Goal: Find specific page/section: Find specific page/section

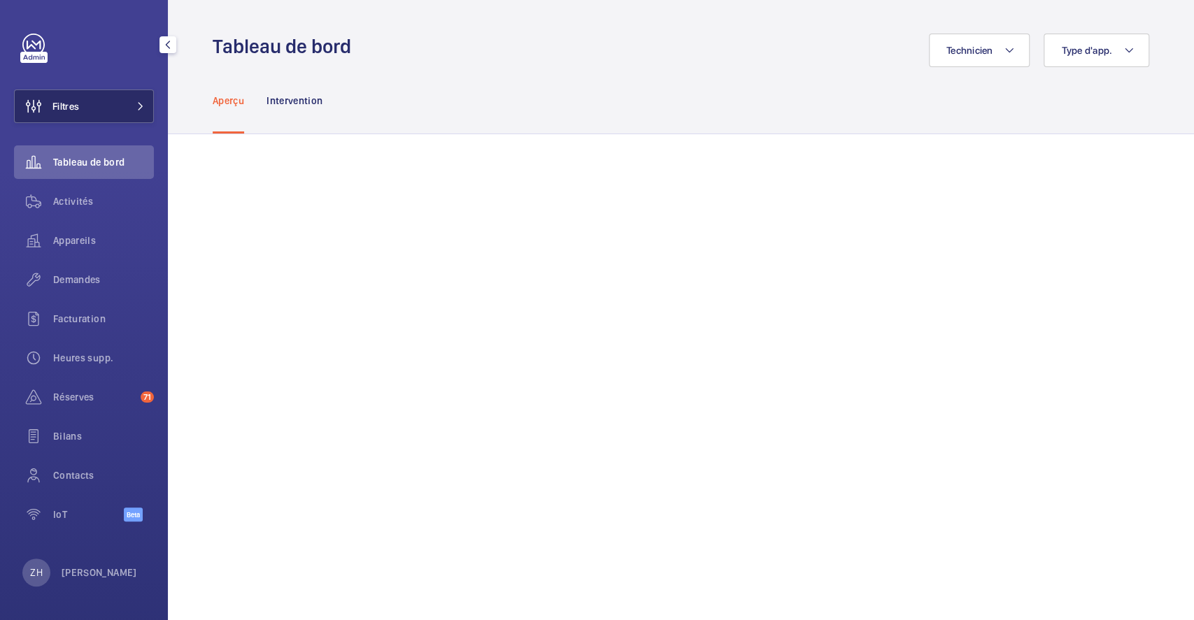
click at [87, 103] on button "Filtres" at bounding box center [84, 106] width 140 height 34
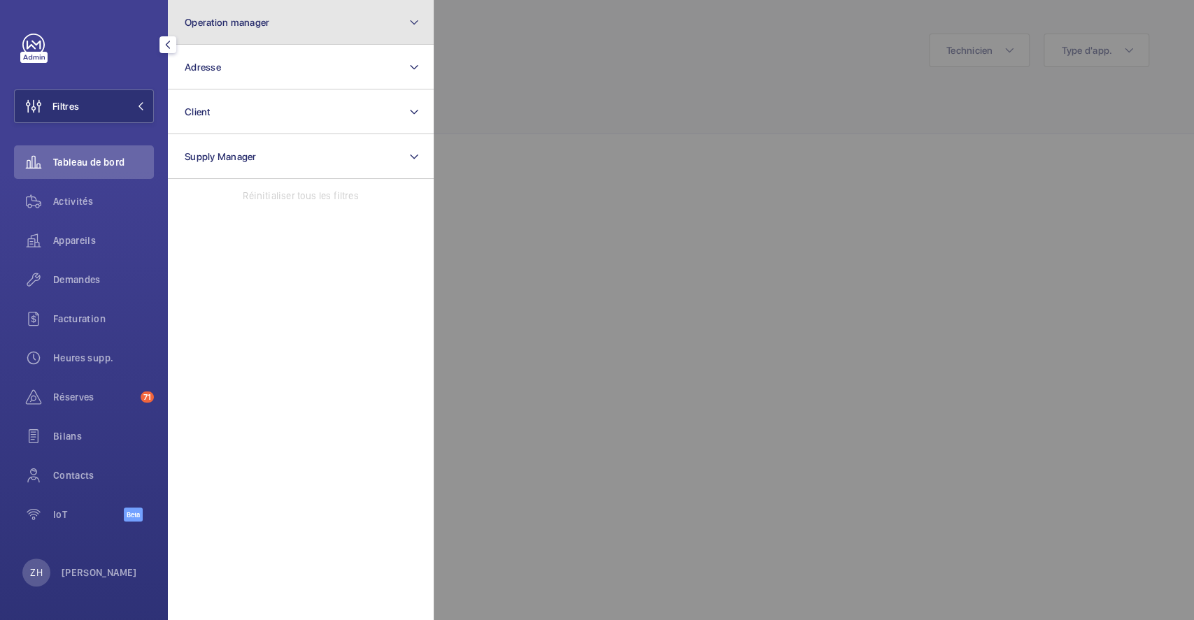
click at [350, 31] on button "Operation manager" at bounding box center [301, 22] width 266 height 45
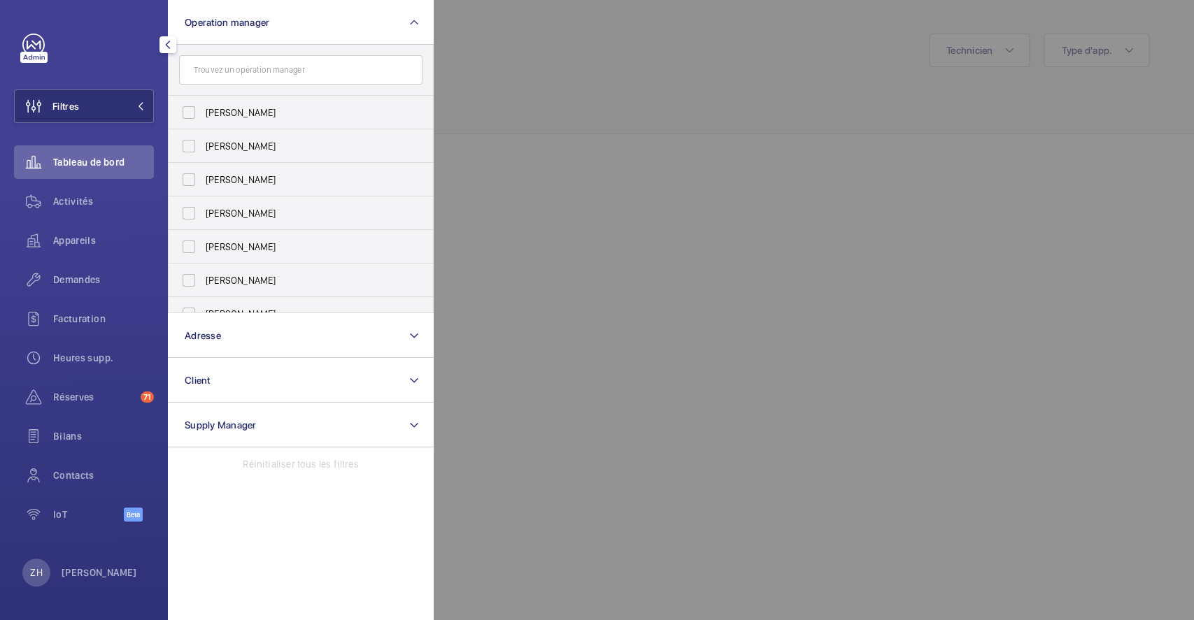
drag, startPoint x: 190, startPoint y: 146, endPoint x: 446, endPoint y: 120, distance: 257.2
click at [190, 147] on label "[PERSON_NAME]" at bounding box center [290, 146] width 243 height 34
click at [190, 147] on input "[PERSON_NAME]" at bounding box center [189, 146] width 28 height 28
checkbox input "true"
click at [612, 87] on div at bounding box center [1030, 310] width 1194 height 620
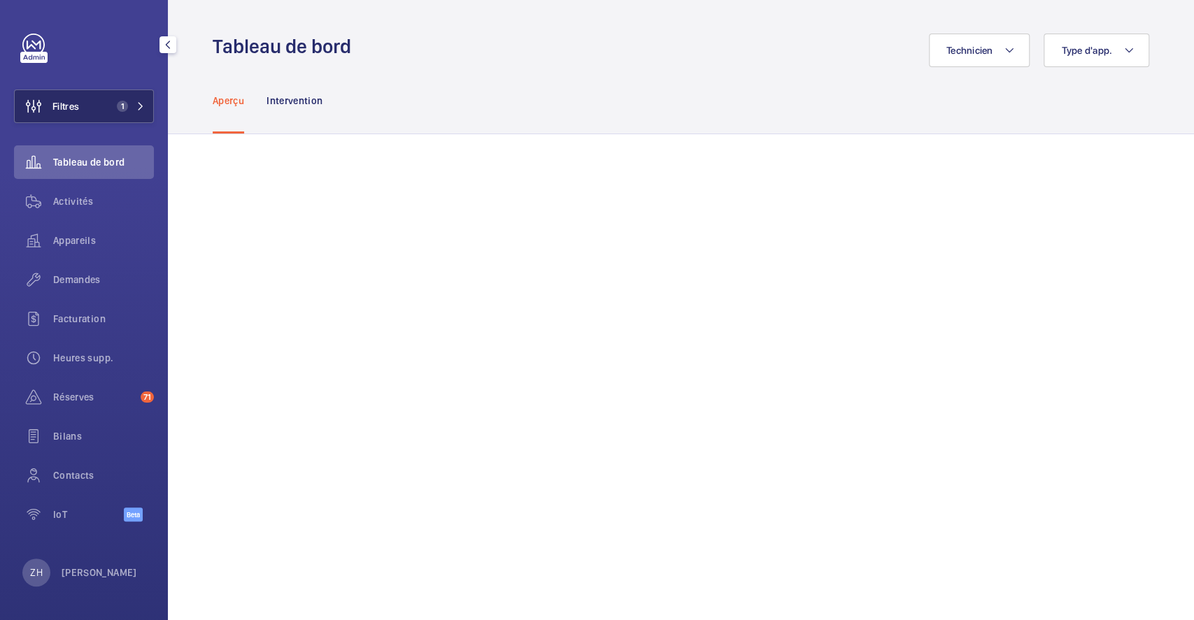
click at [93, 103] on button "Filtres 1" at bounding box center [84, 106] width 140 height 34
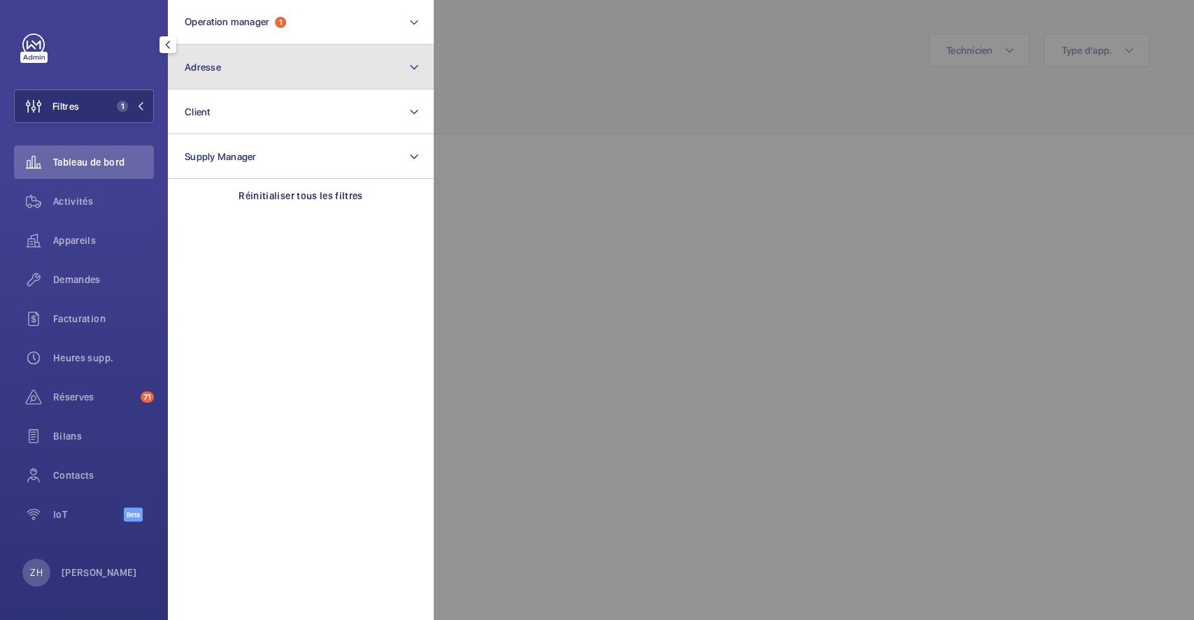
click at [313, 78] on button "Adresse" at bounding box center [301, 67] width 266 height 45
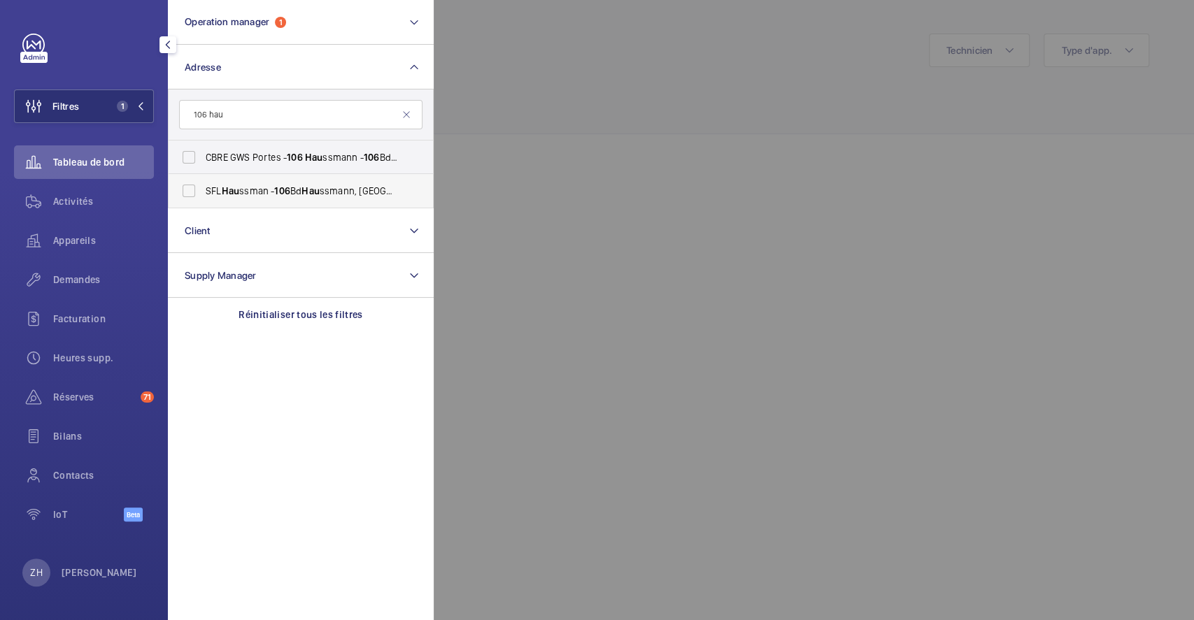
type input "106 hau"
click at [194, 187] on label "SFL Hau ssman - 106 Bd [PERSON_NAME][GEOGRAPHIC_DATA]" at bounding box center [290, 191] width 243 height 34
click at [194, 187] on input "SFL Hau ssman - 106 Bd [PERSON_NAME][GEOGRAPHIC_DATA]" at bounding box center [189, 191] width 28 height 28
checkbox input "true"
click at [1192, 382] on div at bounding box center [1030, 310] width 1194 height 620
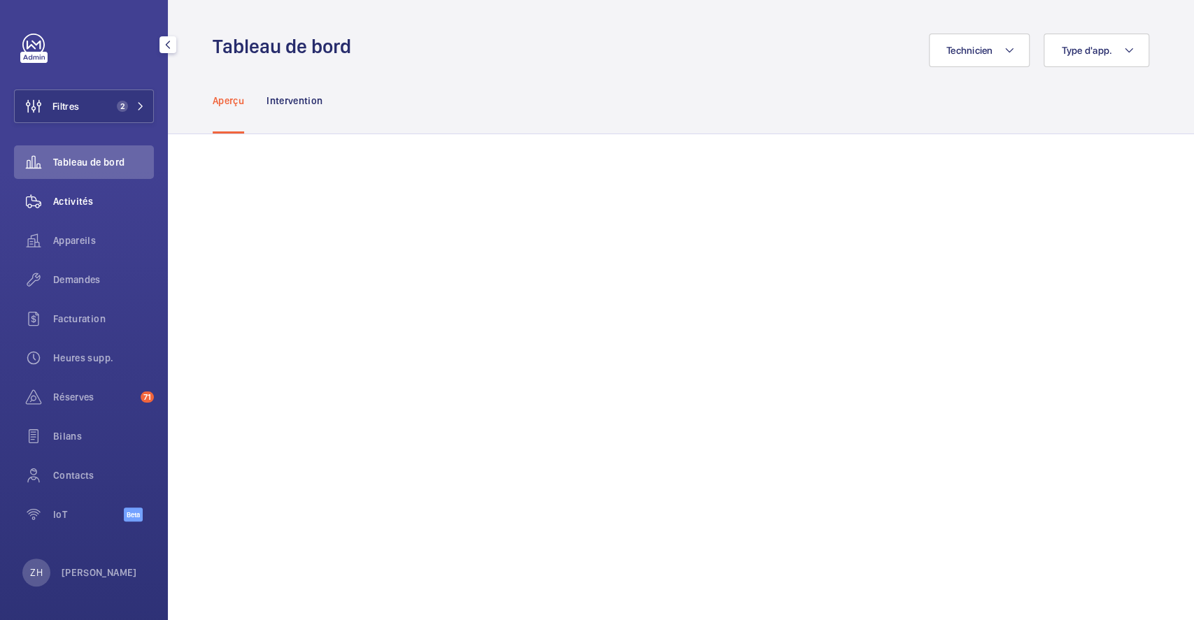
drag, startPoint x: 65, startPoint y: 197, endPoint x: 101, endPoint y: 203, distance: 36.8
click at [65, 197] on span "Activités" at bounding box center [103, 201] width 101 height 14
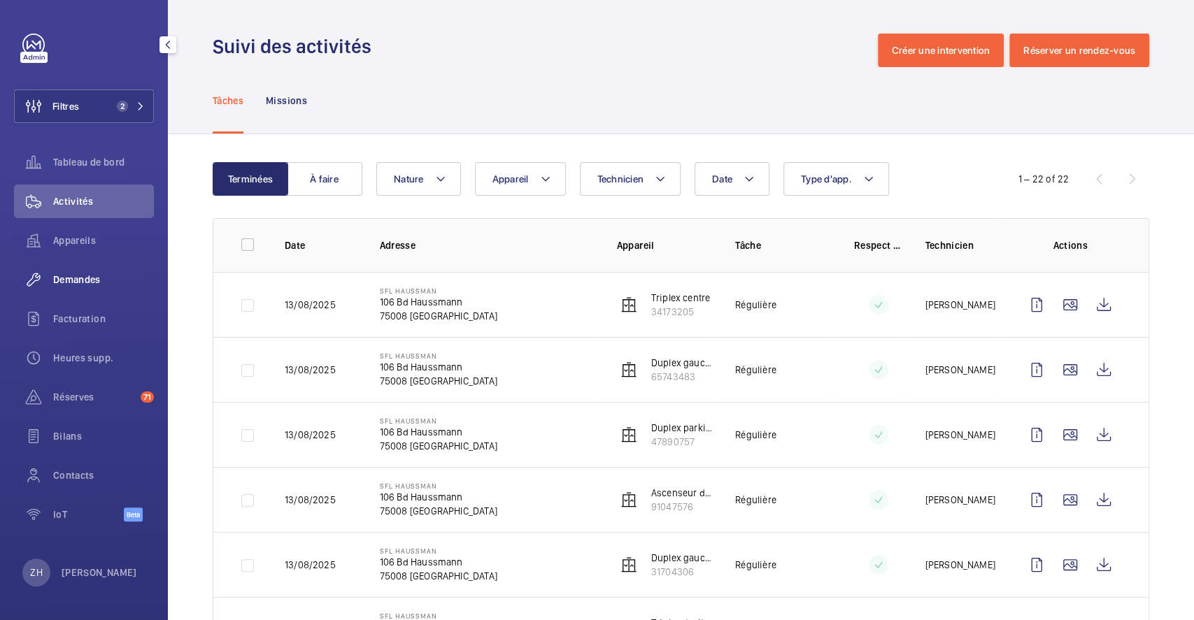
click at [85, 279] on span "Demandes" at bounding box center [103, 280] width 101 height 14
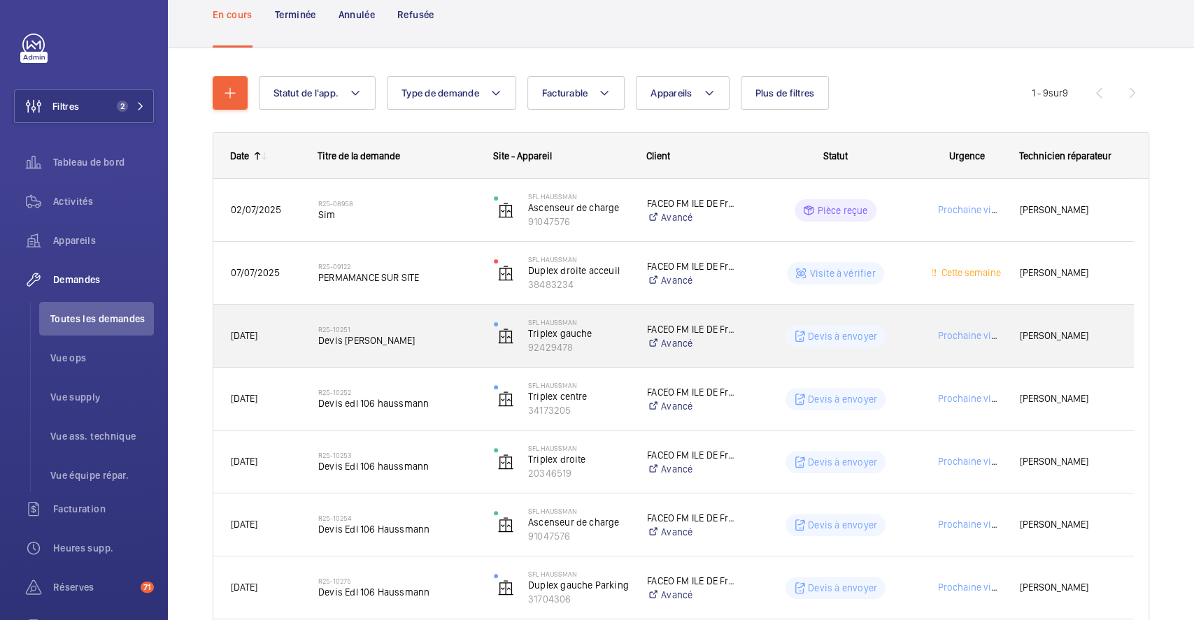
scroll to position [280, 0]
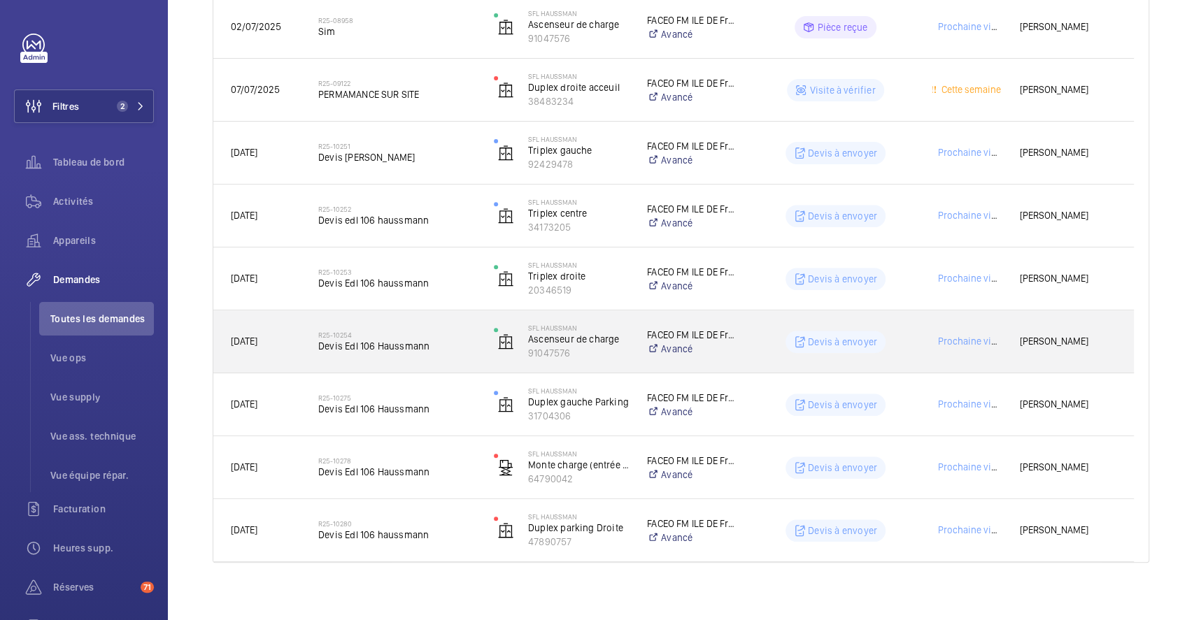
click at [463, 343] on span "Devis Edl 106 Haussmann" at bounding box center [396, 346] width 157 height 14
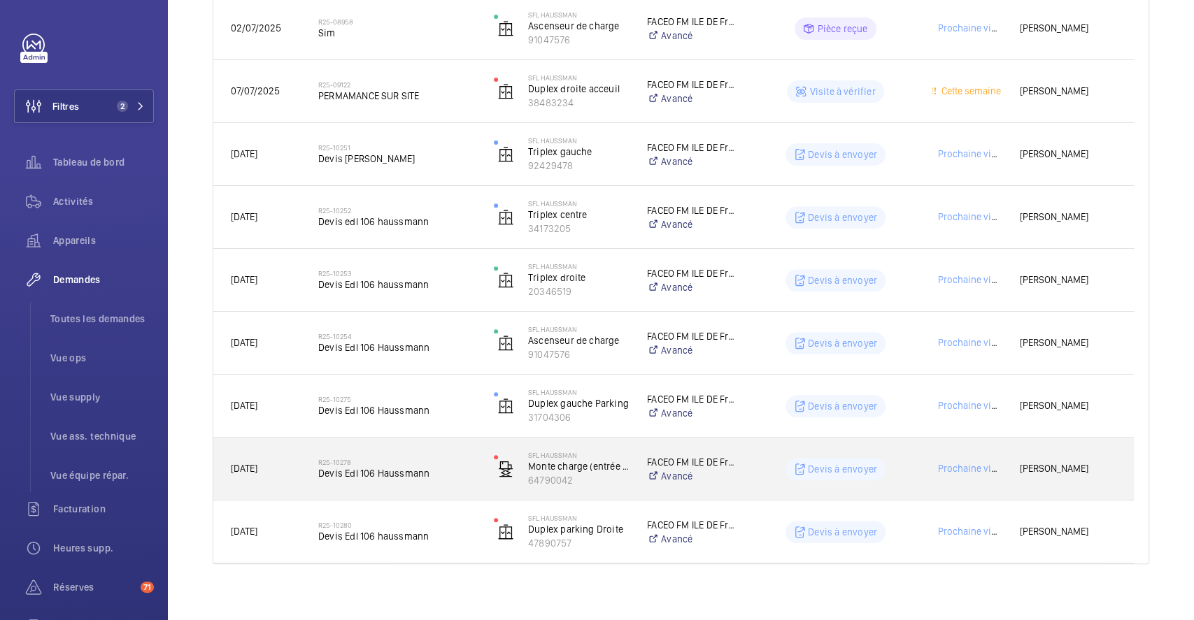
scroll to position [280, 0]
